Goal: Information Seeking & Learning: Learn about a topic

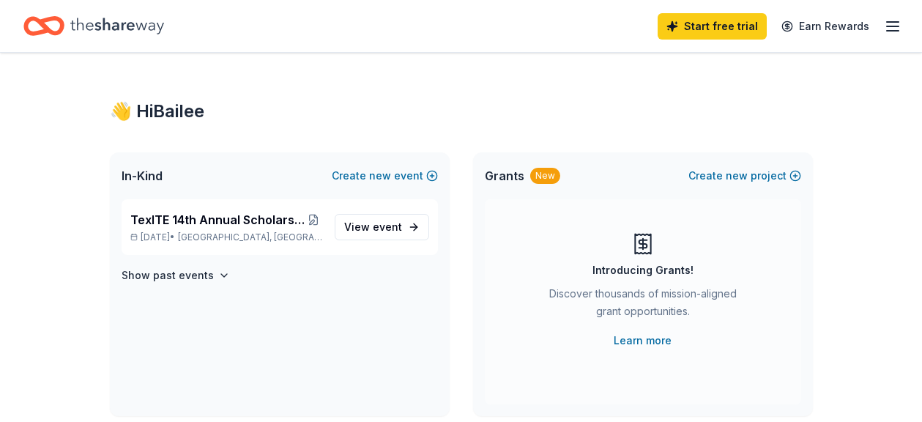
click at [262, 243] on div "TexITE 14th Annual Scholarship Golf Tournament Oct 10, 2025 • Arlington, TX Vie…" at bounding box center [280, 227] width 316 height 56
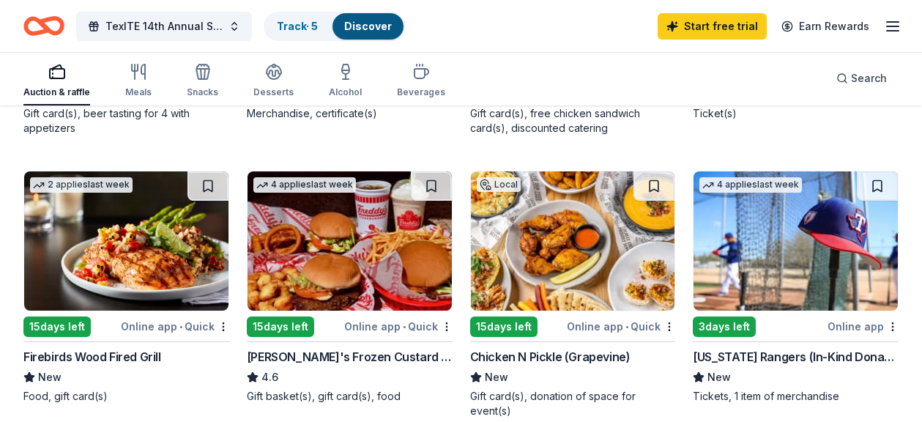
scroll to position [1260, 0]
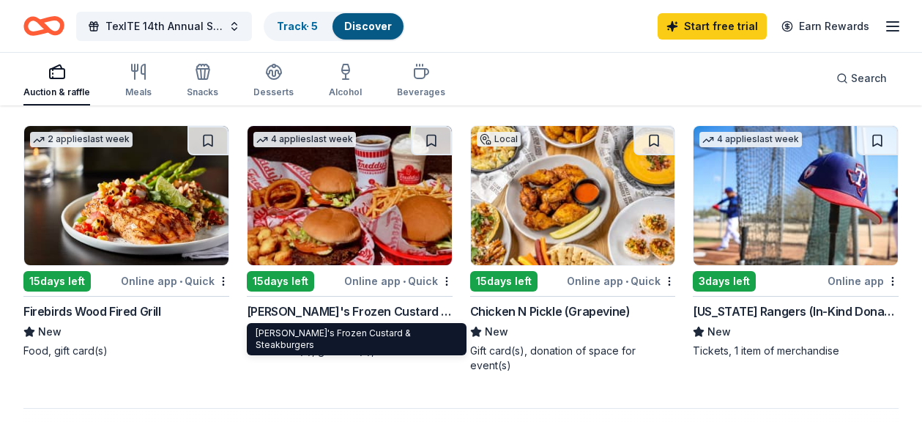
click at [807, 210] on img at bounding box center [795, 195] width 204 height 139
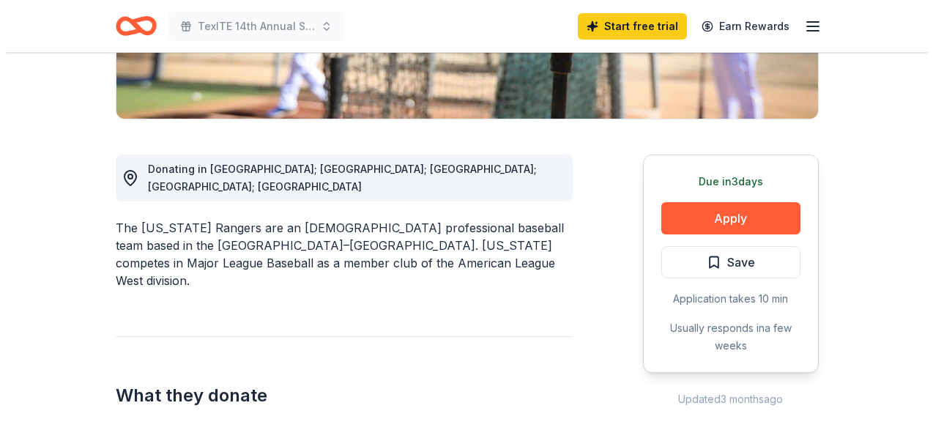
scroll to position [327, 0]
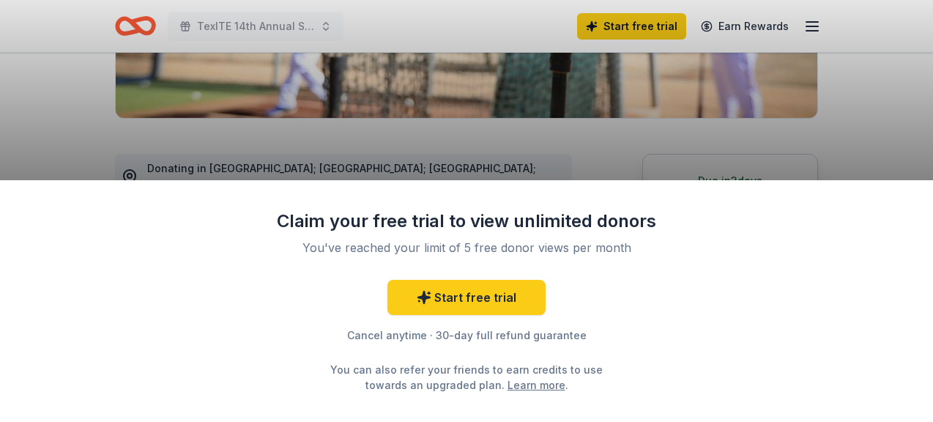
click at [474, 151] on div "Claim your free trial to view unlimited donors You've reached your limit of 5 f…" at bounding box center [466, 211] width 933 height 422
